Goal: Transaction & Acquisition: Download file/media

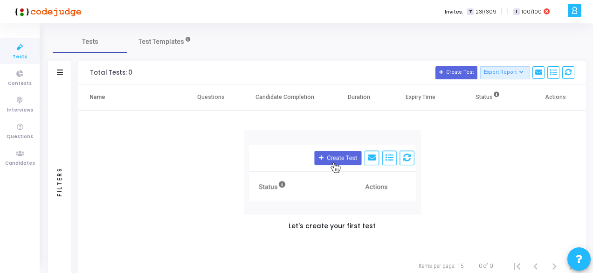
click at [571, 11] on icon at bounding box center [574, 10] width 7 height 11
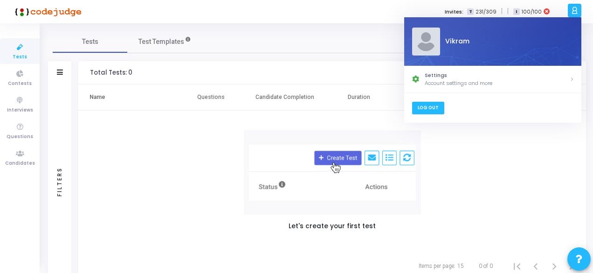
click at [428, 110] on link "Log Out" at bounding box center [428, 108] width 32 height 13
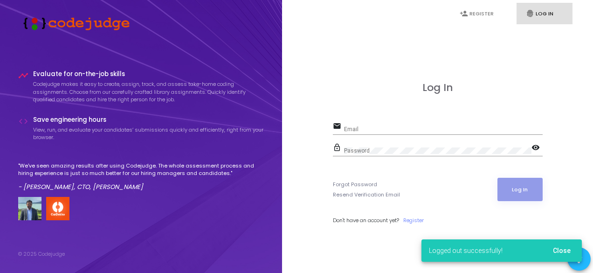
click at [361, 126] on input "Email" at bounding box center [443, 129] width 199 height 7
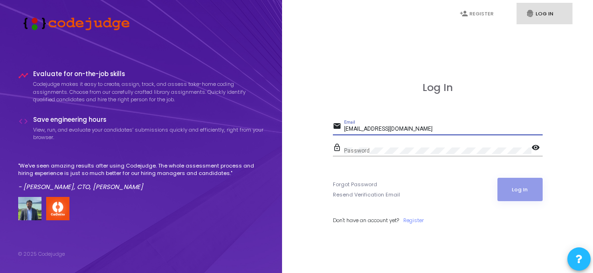
type input "[EMAIL_ADDRESS][DOMAIN_NAME]"
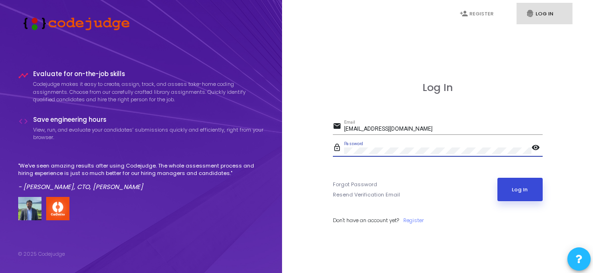
click at [511, 190] on button "Log In" at bounding box center [519, 189] width 45 height 23
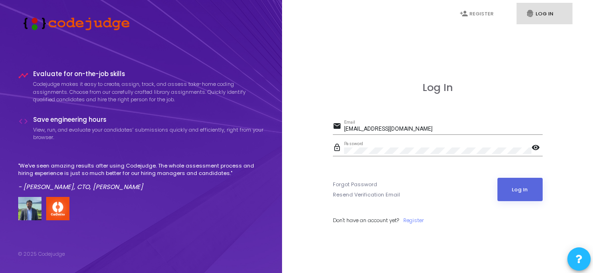
click at [412, 128] on input "[EMAIL_ADDRESS][DOMAIN_NAME]" at bounding box center [443, 129] width 199 height 7
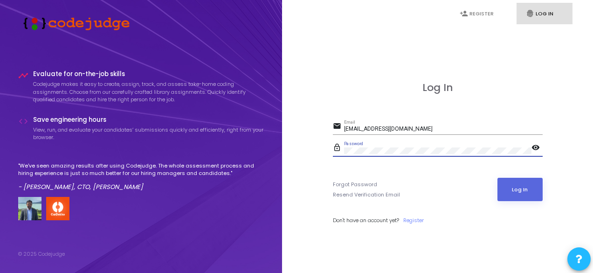
click at [535, 148] on mat-icon "visibility" at bounding box center [537, 148] width 11 height 11
click at [517, 187] on button "Log In" at bounding box center [519, 189] width 45 height 23
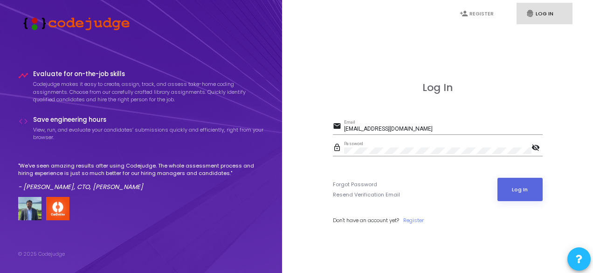
click at [525, 17] on link "fingerprint Log In" at bounding box center [545, 14] width 56 height 22
click at [540, 17] on link "fingerprint Log In" at bounding box center [545, 14] width 56 height 22
click at [522, 184] on button "Log In" at bounding box center [519, 189] width 45 height 23
click at [523, 192] on button "Log In" at bounding box center [519, 189] width 45 height 23
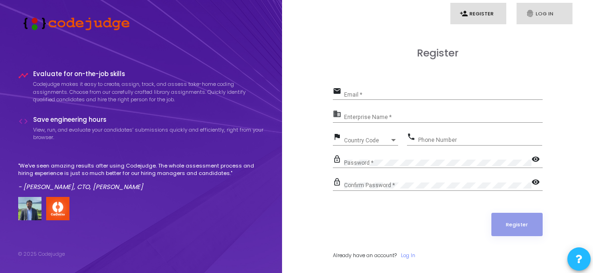
click at [538, 11] on link "fingerprint Log In" at bounding box center [545, 14] width 56 height 22
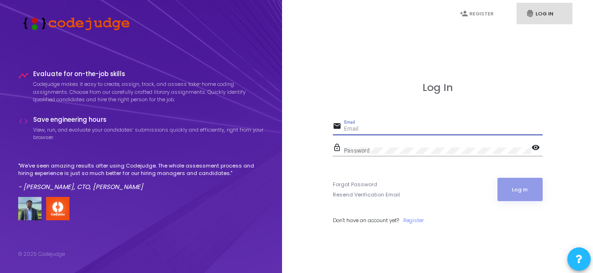
click at [394, 126] on input "Email" at bounding box center [443, 129] width 199 height 7
paste input "[EMAIL_ADDRESS][DOMAIN_NAME]"
type input "[EMAIL_ADDRESS][DOMAIN_NAME]"
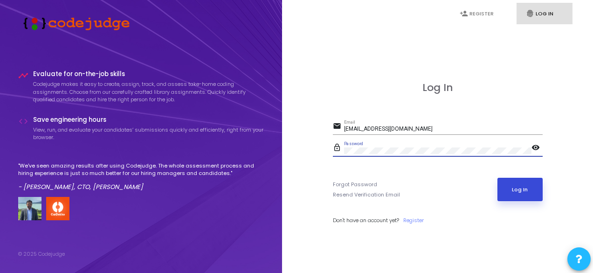
click at [518, 184] on button "Log In" at bounding box center [519, 189] width 45 height 23
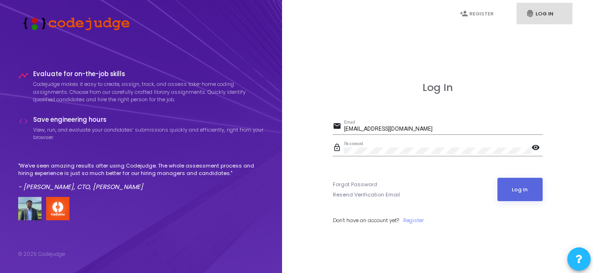
click at [536, 149] on mat-icon "visibility" at bounding box center [537, 148] width 11 height 11
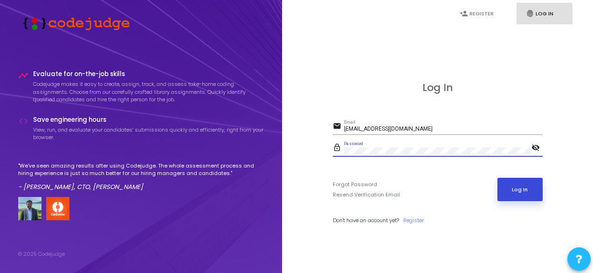
click at [513, 182] on button "Log In" at bounding box center [519, 189] width 45 height 23
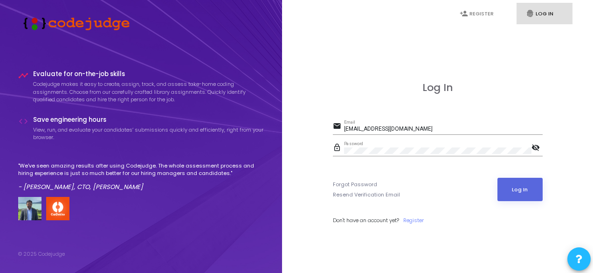
click at [407, 145] on div "Password" at bounding box center [437, 148] width 187 height 14
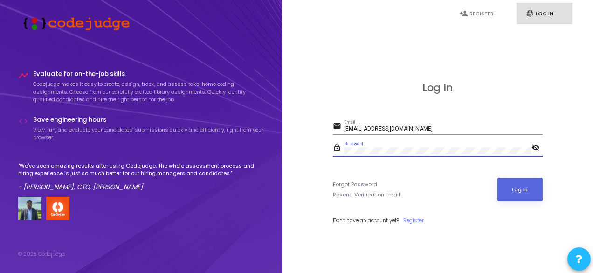
click at [497, 178] on button "Log In" at bounding box center [519, 189] width 45 height 23
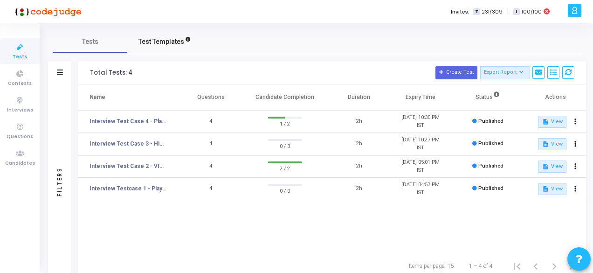
click at [150, 43] on span "Test Templates" at bounding box center [161, 42] width 46 height 10
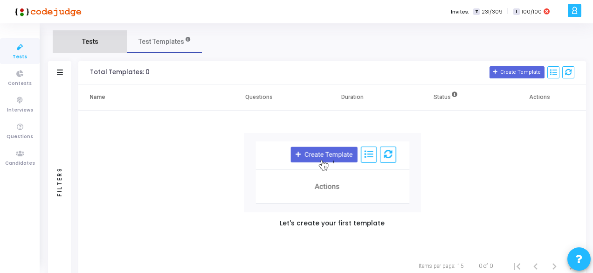
click at [104, 42] on link "Tests" at bounding box center [90, 41] width 75 height 22
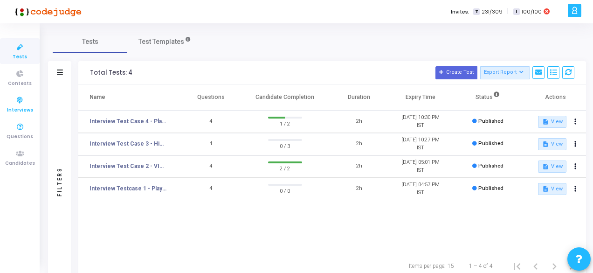
click at [19, 107] on span "Interviews" at bounding box center [20, 110] width 26 height 8
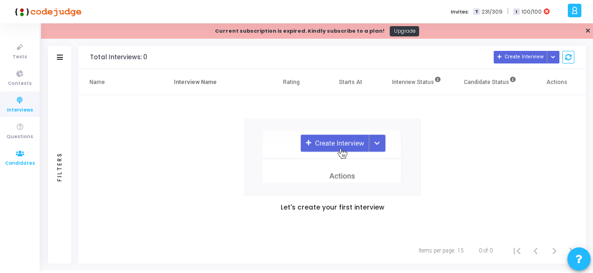
click at [21, 160] on span "Candidates" at bounding box center [20, 163] width 30 height 8
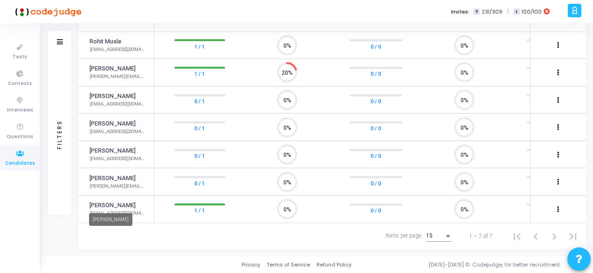
scroll to position [32, 0]
click at [558, 207] on icon at bounding box center [558, 209] width 2 height 5
drag, startPoint x: 198, startPoint y: 243, endPoint x: 197, endPoint y: 238, distance: 4.8
click at [197, 241] on div at bounding box center [296, 136] width 593 height 273
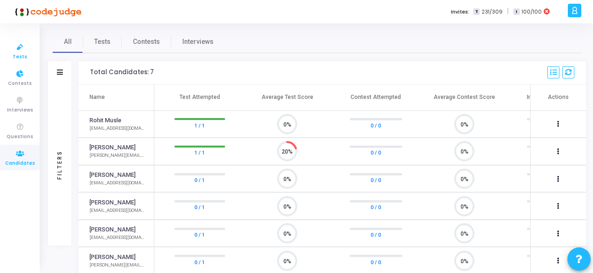
click at [22, 51] on icon at bounding box center [20, 47] width 20 height 12
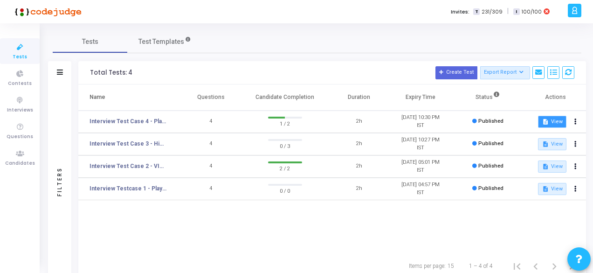
click at [554, 120] on button "description View" at bounding box center [552, 122] width 28 height 12
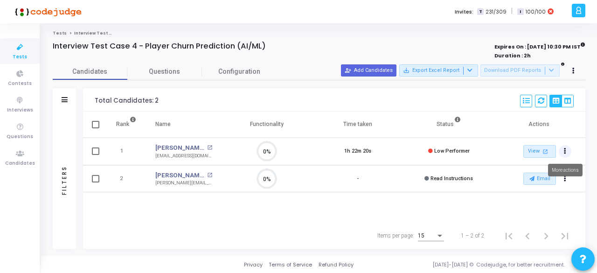
click at [567, 151] on button "Actions" at bounding box center [565, 151] width 13 height 13
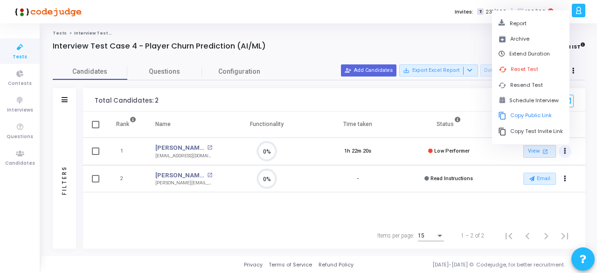
click at [566, 150] on icon "Actions" at bounding box center [565, 151] width 2 height 5
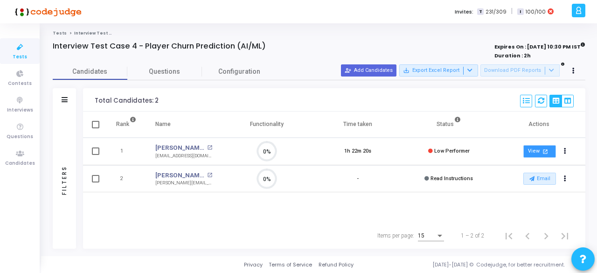
click at [538, 151] on link "View open_in_new" at bounding box center [539, 151] width 33 height 13
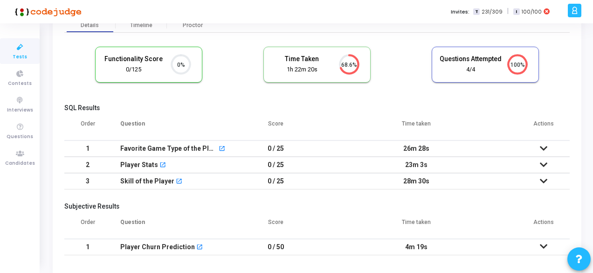
scroll to position [77, 0]
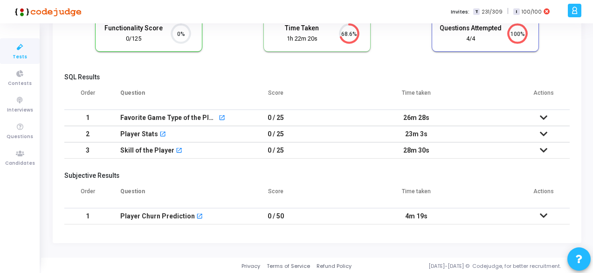
click at [544, 212] on icon at bounding box center [543, 215] width 7 height 7
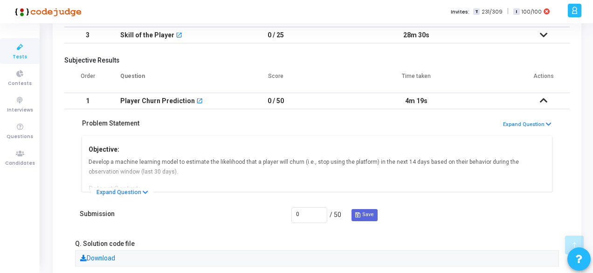
scroll to position [221, 0]
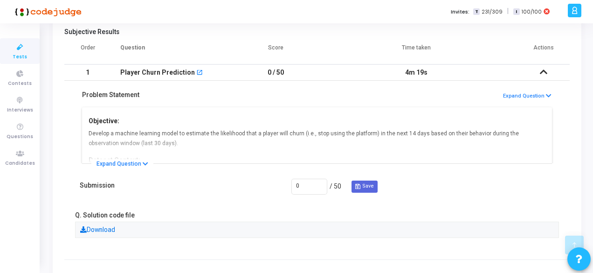
click at [104, 226] on link "Download" at bounding box center [97, 229] width 35 height 7
